Goal: Task Accomplishment & Management: Use online tool/utility

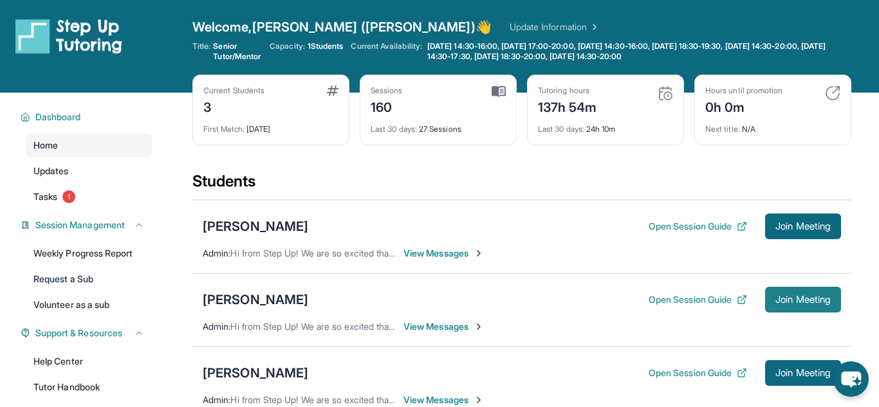
click at [787, 299] on span "Join Meeting" at bounding box center [802, 300] width 55 height 8
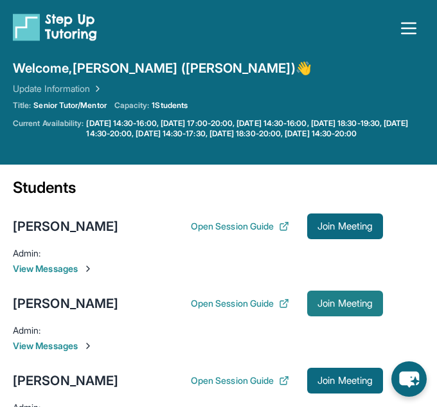
click at [335, 307] on span "Join Meeting" at bounding box center [345, 304] width 55 height 8
click at [344, 307] on span "Join Meeting" at bounding box center [347, 304] width 55 height 8
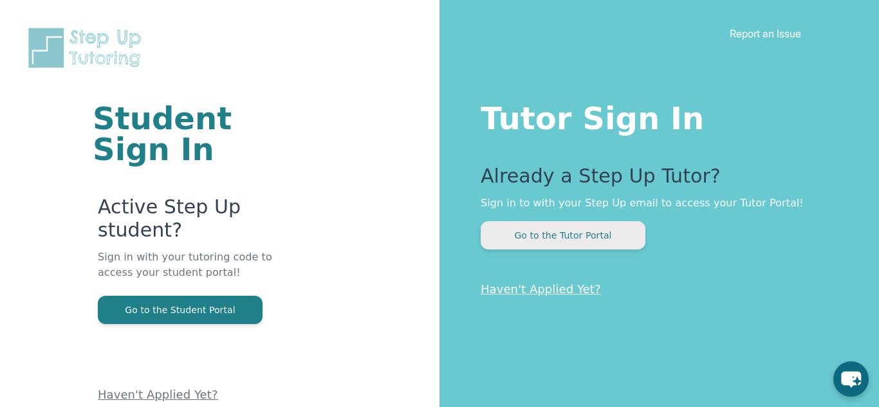
click at [599, 226] on button "Go to the Tutor Portal" at bounding box center [562, 235] width 165 height 28
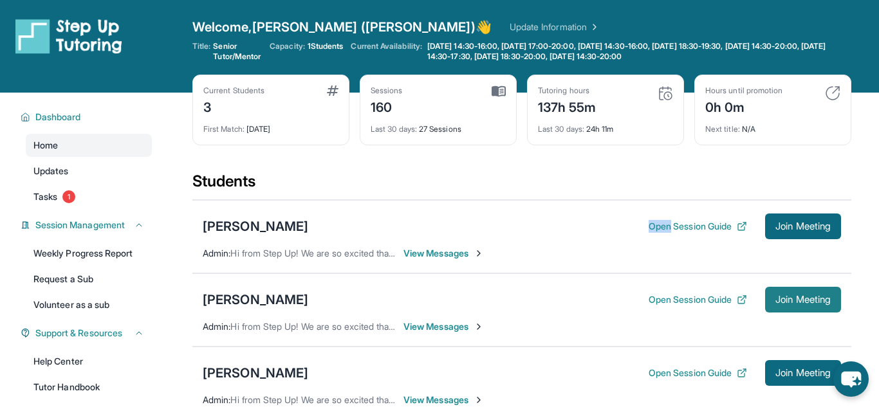
click at [799, 296] on span "Join Meeting" at bounding box center [802, 300] width 55 height 8
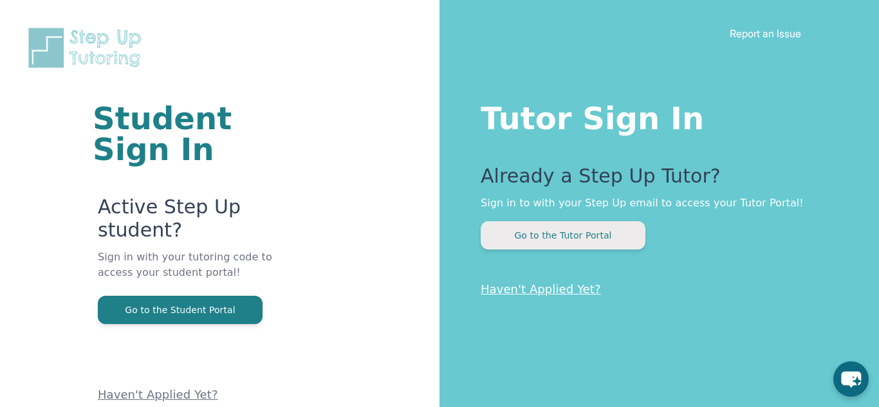
click at [601, 244] on button "Go to the Tutor Portal" at bounding box center [562, 235] width 165 height 28
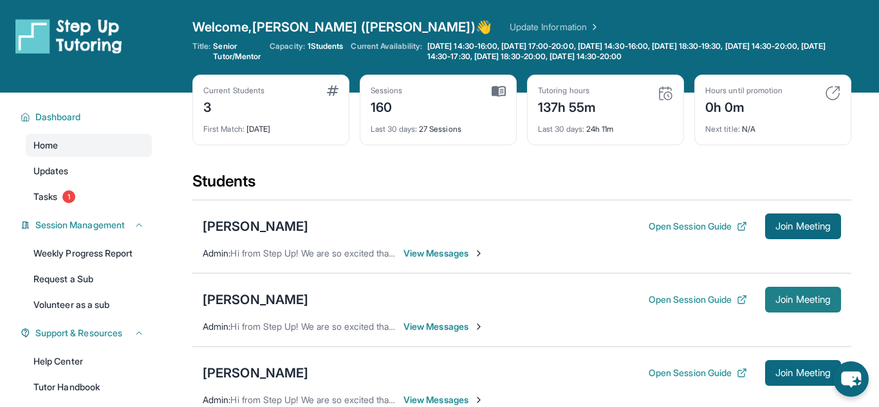
click at [788, 296] on span "Join Meeting" at bounding box center [802, 300] width 55 height 8
